Goal: Information Seeking & Learning: Understand process/instructions

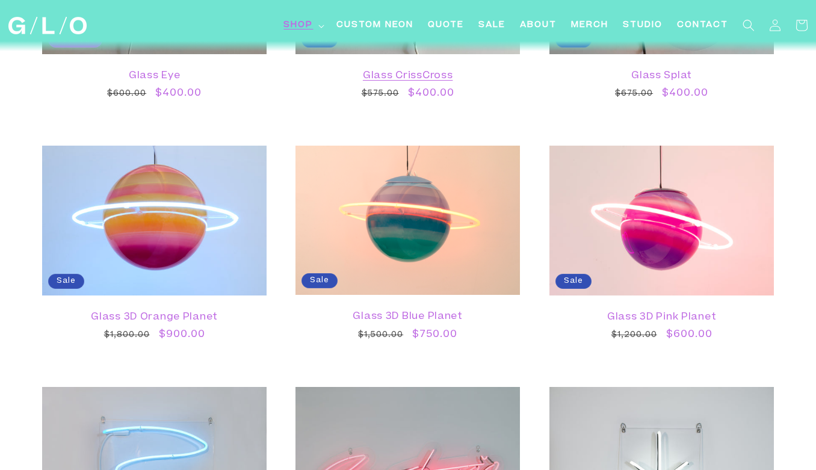
scroll to position [1287, 0]
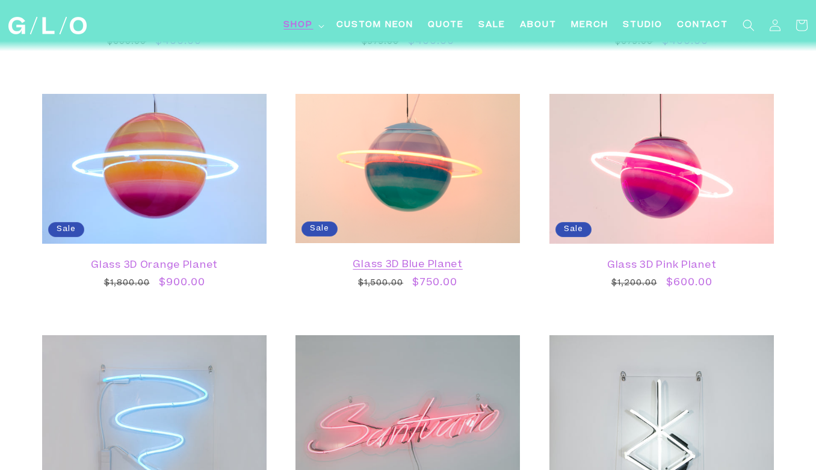
click at [458, 259] on link "Glass 3D Blue Planet" at bounding box center [407, 264] width 200 height 11
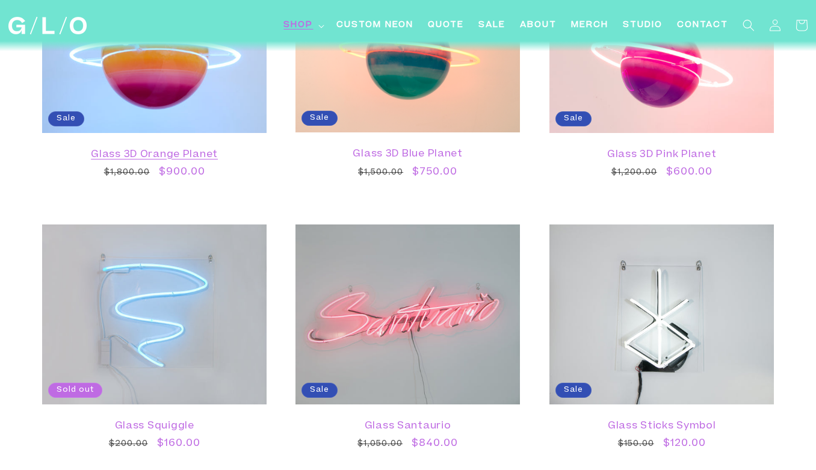
scroll to position [1567, 0]
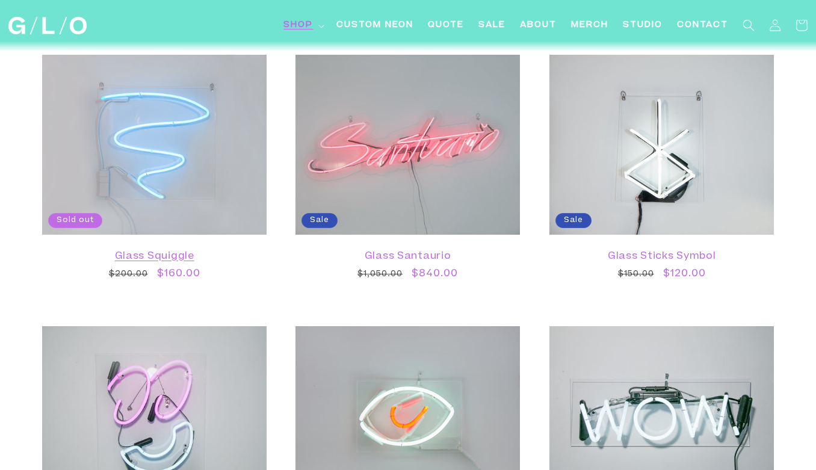
click at [170, 251] on link "Glass Squiggle" at bounding box center [154, 256] width 200 height 11
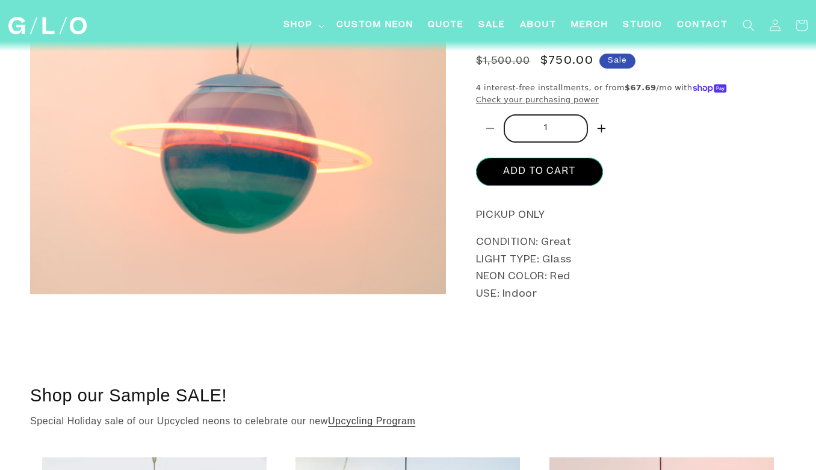
scroll to position [120, 0]
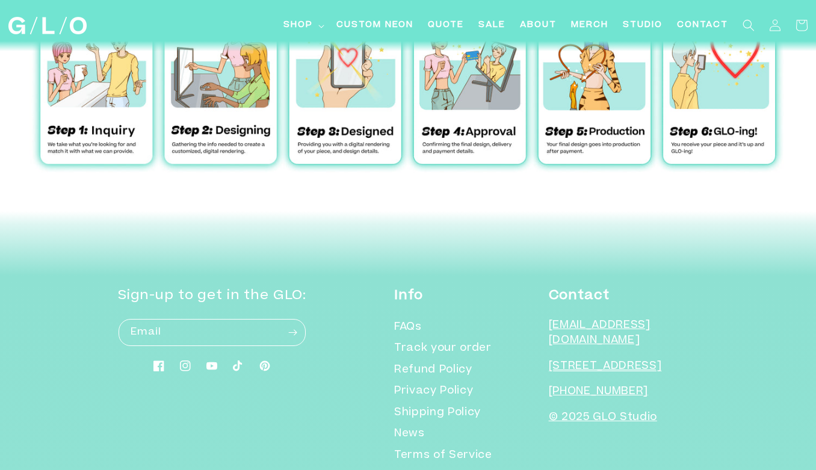
scroll to position [1254, 0]
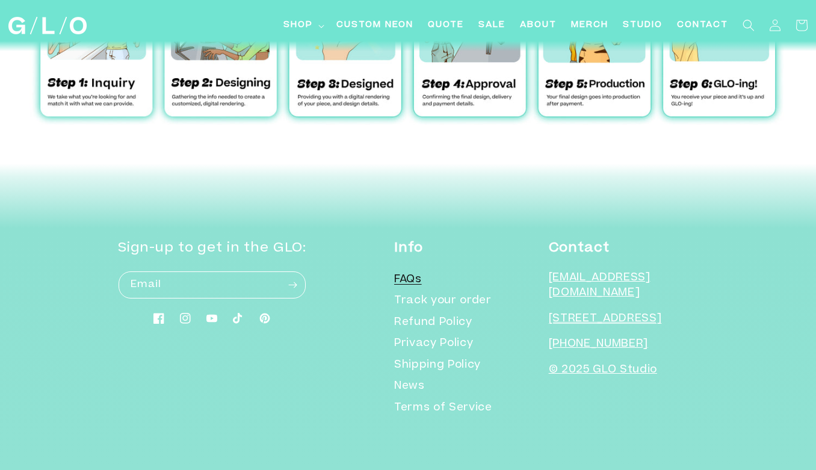
click at [422, 279] on link "FAQs" at bounding box center [408, 281] width 28 height 19
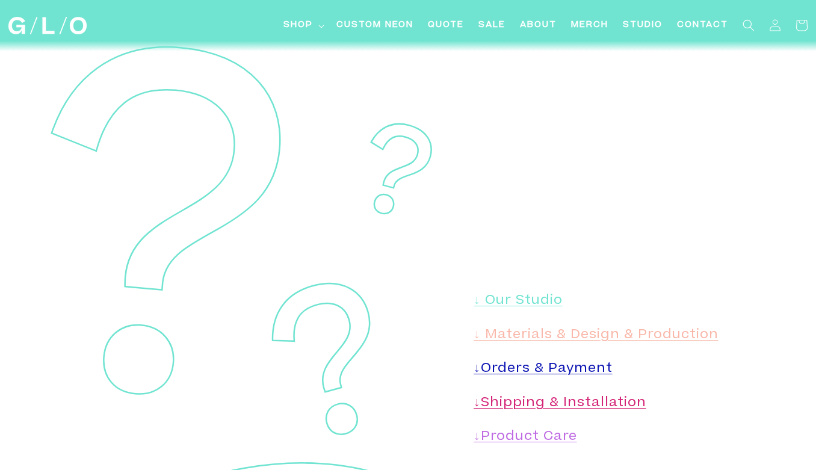
scroll to position [112, 0]
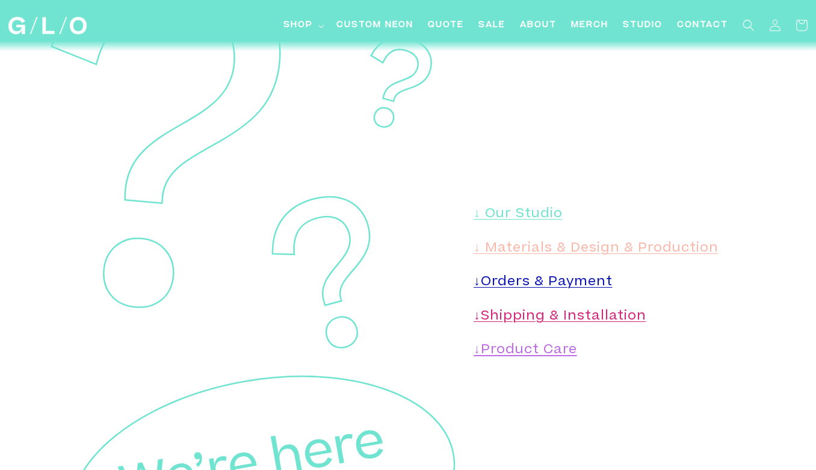
click at [535, 355] on link "↓Product Care" at bounding box center [524, 350] width 103 height 13
click at [534, 355] on link "↓Product Care" at bounding box center [524, 350] width 103 height 13
click at [534, 353] on link "↓Product Care" at bounding box center [524, 350] width 103 height 13
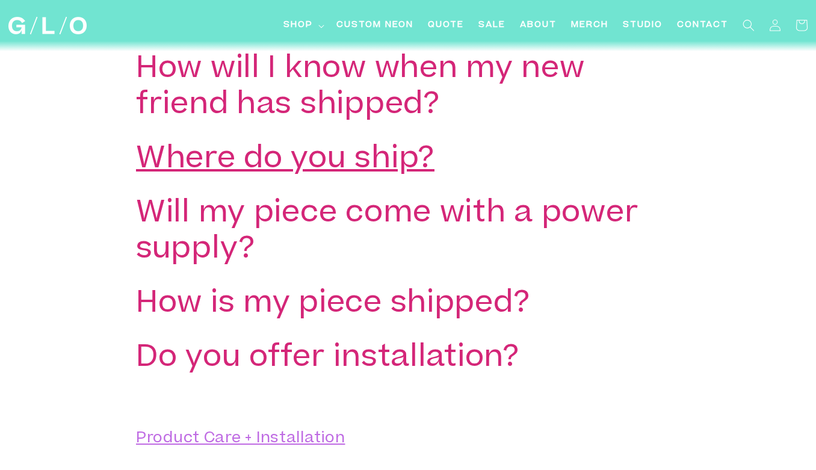
scroll to position [1977, 0]
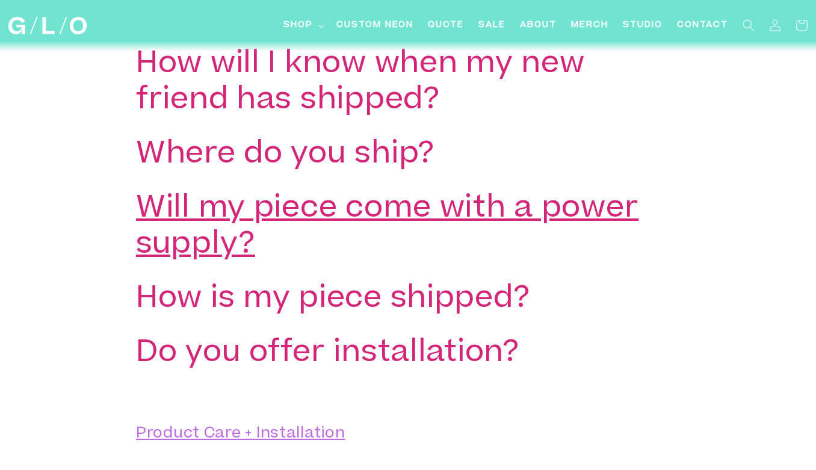
click at [472, 215] on h3 "Will my piece come with a power supply?" at bounding box center [390, 228] width 508 height 72
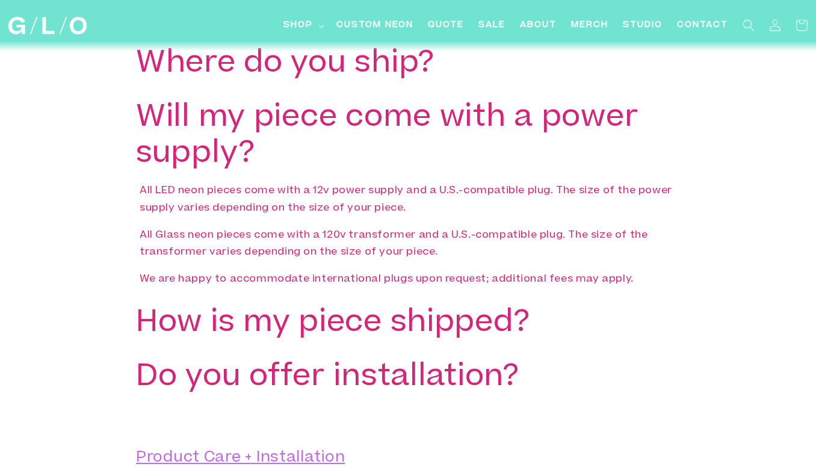
scroll to position [2069, 0]
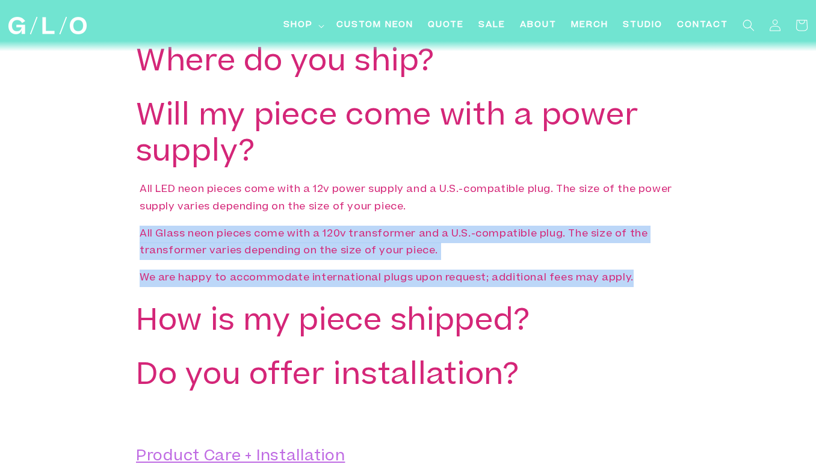
drag, startPoint x: 636, startPoint y: 283, endPoint x: 125, endPoint y: 241, distance: 512.5
click at [125, 241] on div "Shipping & Installation I just bought a new friend! Now what happens? Congratul…" at bounding box center [408, 111] width 816 height 627
copy div "All Glass neon pieces come with a 120v transformer and a U.S.-compatible plug. …"
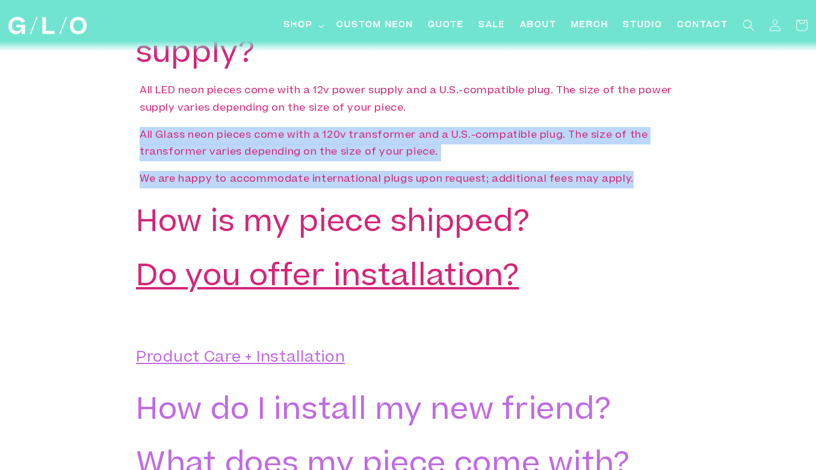
scroll to position [2217, 0]
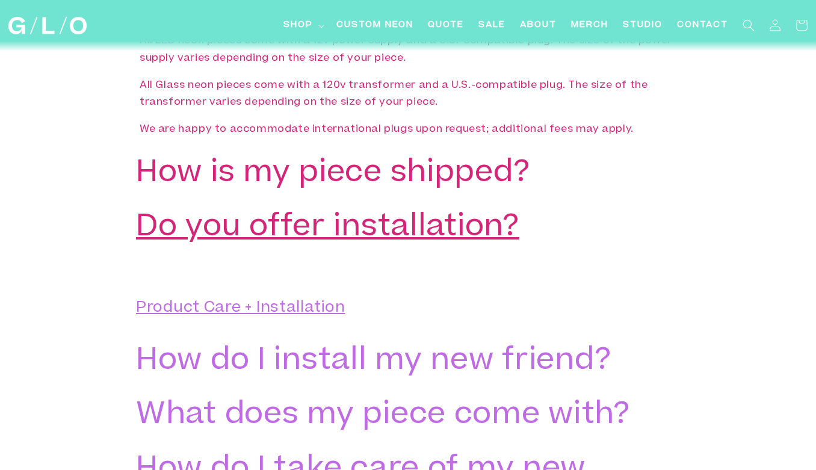
click at [265, 236] on h3 "Do you offer installation?" at bounding box center [327, 229] width 383 height 36
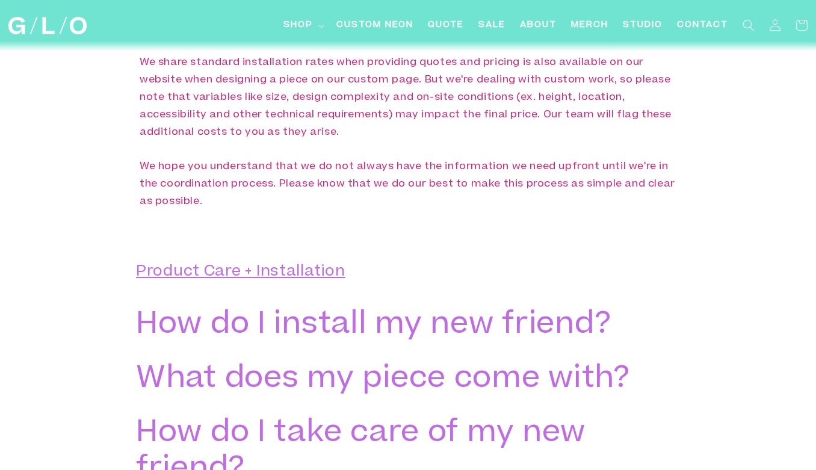
scroll to position [2558, 0]
click at [253, 279] on h2 "Product Care + Installation" at bounding box center [408, 271] width 544 height 18
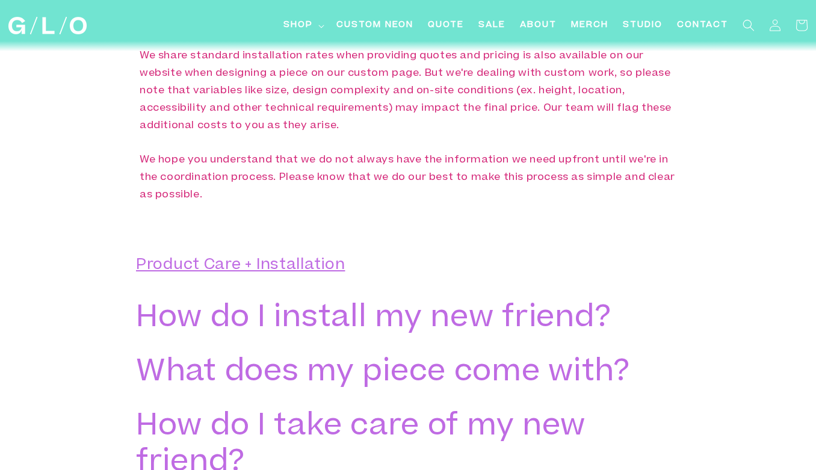
scroll to position [2576, 0]
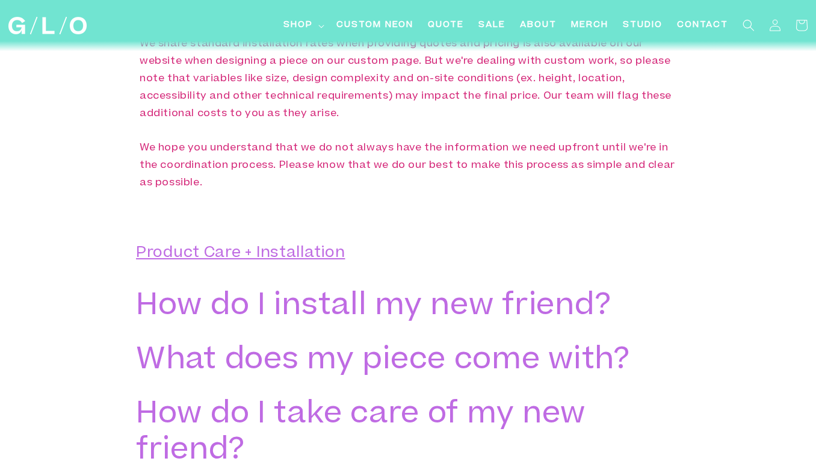
click at [222, 256] on h2 "Product Care + Installation" at bounding box center [408, 253] width 544 height 18
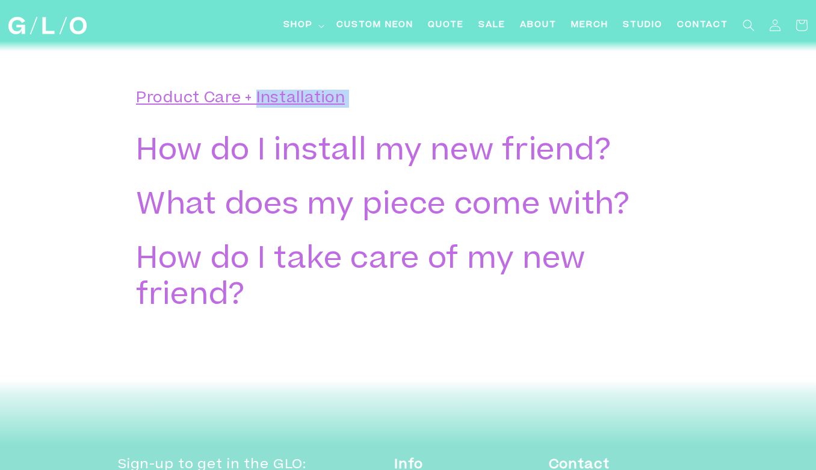
scroll to position [2754, 0]
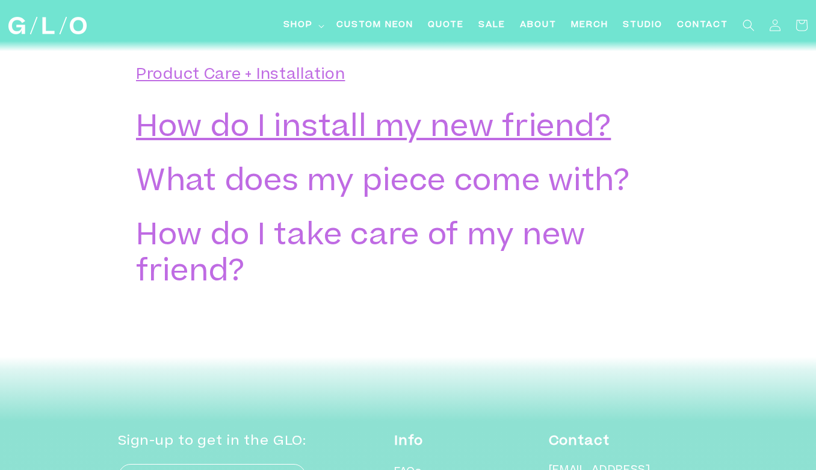
click at [271, 125] on h3 "How do I install my new friend?" at bounding box center [373, 129] width 475 height 36
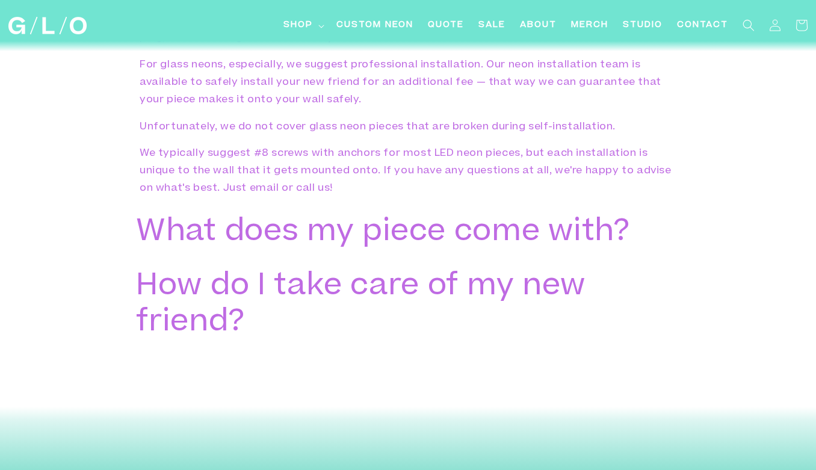
scroll to position [2898, 0]
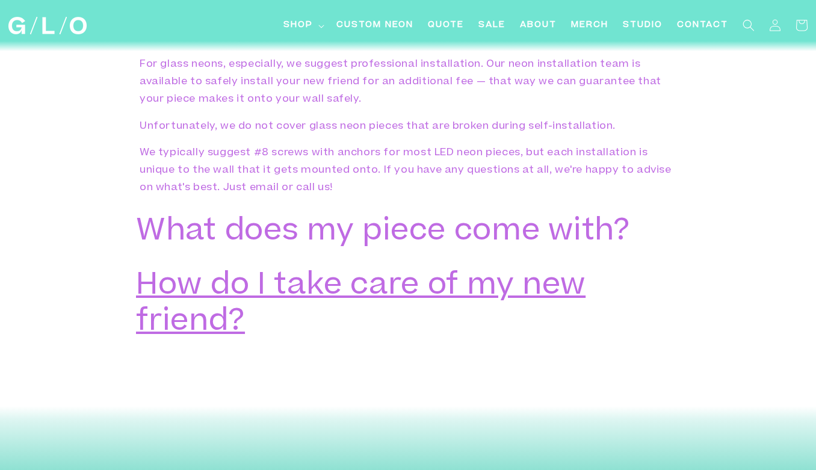
click at [231, 283] on h3 "How do I take care of my new friend?" at bounding box center [390, 305] width 508 height 72
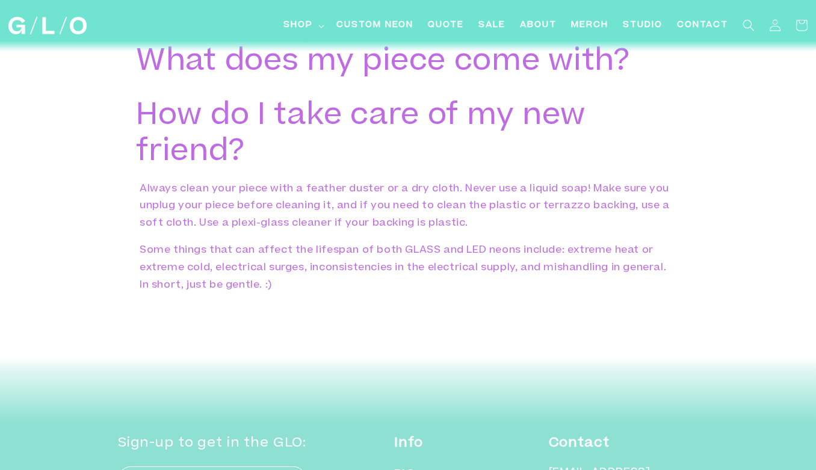
scroll to position [3070, 0]
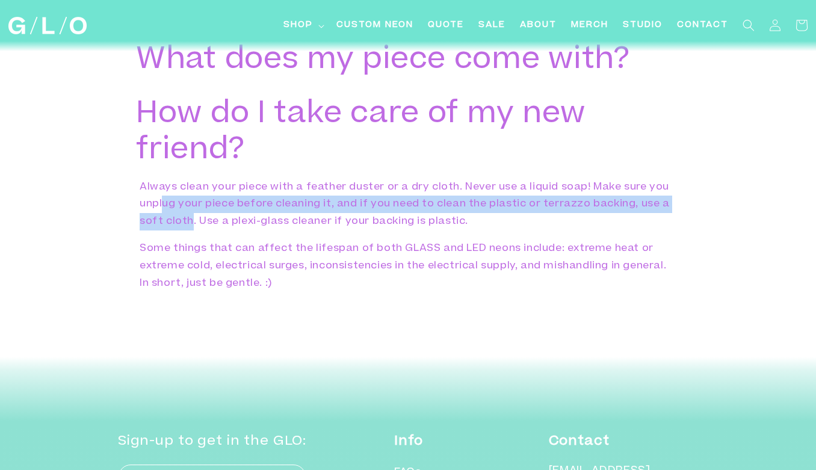
drag, startPoint x: 192, startPoint y: 226, endPoint x: 161, endPoint y: 198, distance: 41.3
click at [161, 198] on p "Always clean your piece with a feather duster or a dry cloth. Never use a liqui…" at bounding box center [408, 205] width 537 height 52
click at [313, 206] on p "Always clean your piece with a feather duster or a dry cloth. Never use a liqui…" at bounding box center [408, 205] width 537 height 52
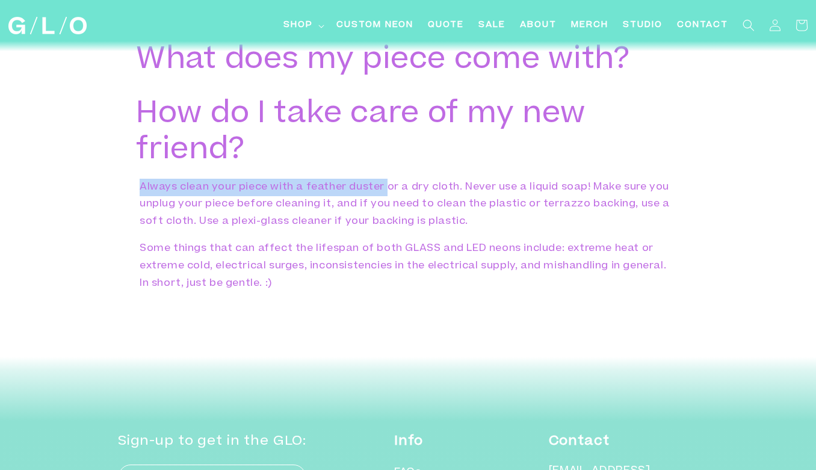
drag, startPoint x: 385, startPoint y: 188, endPoint x: 141, endPoint y: 189, distance: 243.6
click at [140, 189] on p "Always clean your piece with a feather duster or a dry cloth. Never use a liqui…" at bounding box center [408, 205] width 537 height 52
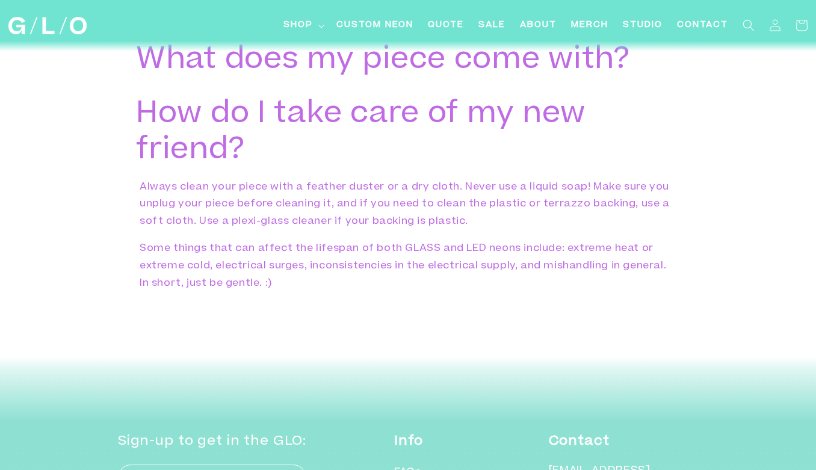
click at [161, 198] on p "Always clean your piece with a feather duster or a dry cloth. Never use a liqui…" at bounding box center [408, 205] width 537 height 52
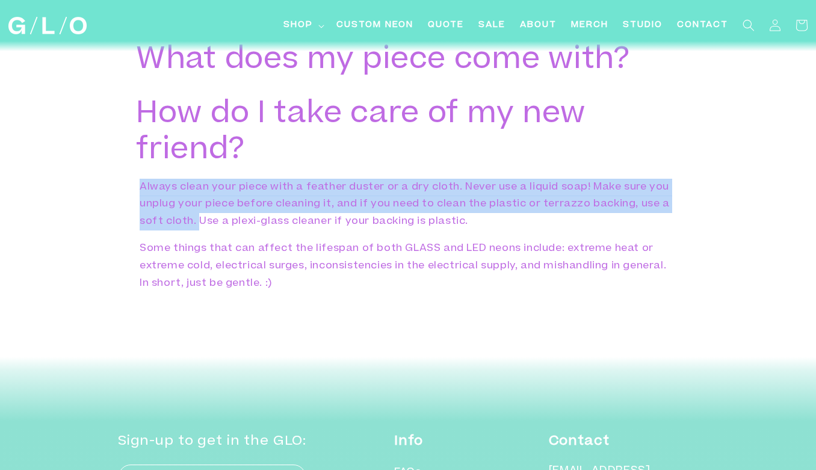
drag, startPoint x: 197, startPoint y: 225, endPoint x: 138, endPoint y: 191, distance: 68.7
click at [138, 191] on div "Always clean your piece with a feather duster or a dry cloth. Never use a liqui…" at bounding box center [408, 236] width 544 height 114
copy p "Always clean your piece with a feather duster or a dry cloth. Never use a liqui…"
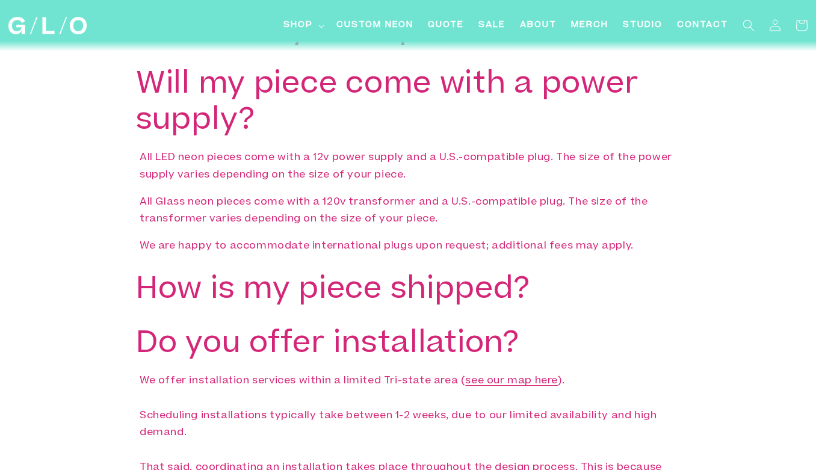
scroll to position [2099, 0]
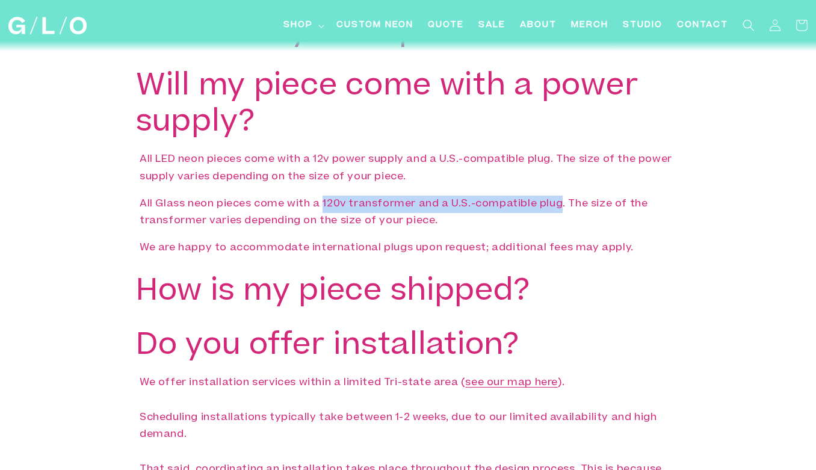
drag, startPoint x: 323, startPoint y: 206, endPoint x: 562, endPoint y: 210, distance: 239.4
click at [562, 210] on p "All Glass neon pieces come with a 120v transformer and a U.S.-compatible plug. …" at bounding box center [408, 212] width 537 height 35
copy p "120v transformer and a U.S.-compatible plug"
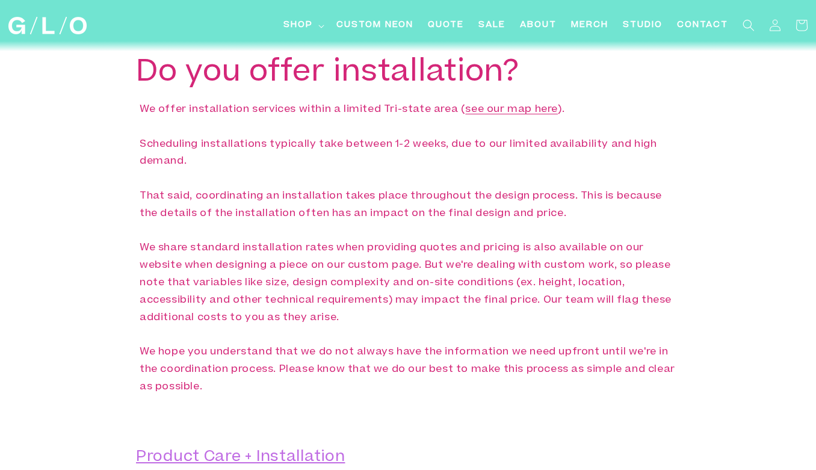
scroll to position [2372, 0]
